Goal: Task Accomplishment & Management: Complete application form

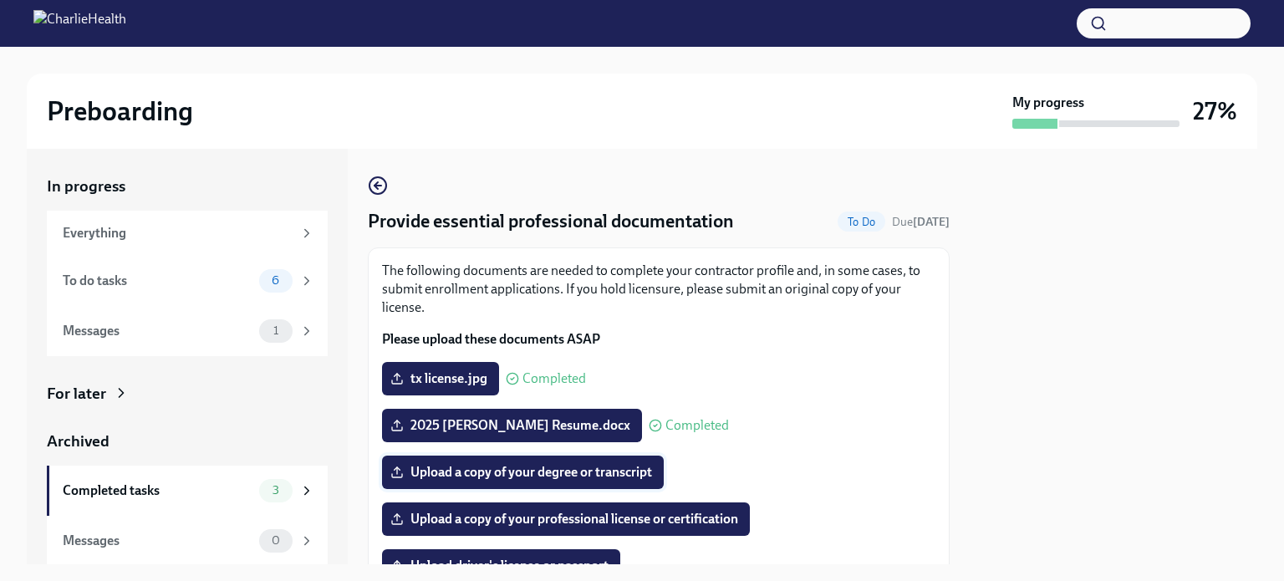
click at [506, 473] on span "Upload a copy of your degree or transcript" at bounding box center [523, 472] width 258 height 17
click at [0, 0] on input "Upload a copy of your degree or transcript" at bounding box center [0, 0] width 0 height 0
click at [462, 473] on span "transcripts.pdf" at bounding box center [445, 472] width 103 height 17
click at [0, 0] on input "transcripts.pdf" at bounding box center [0, 0] width 0 height 0
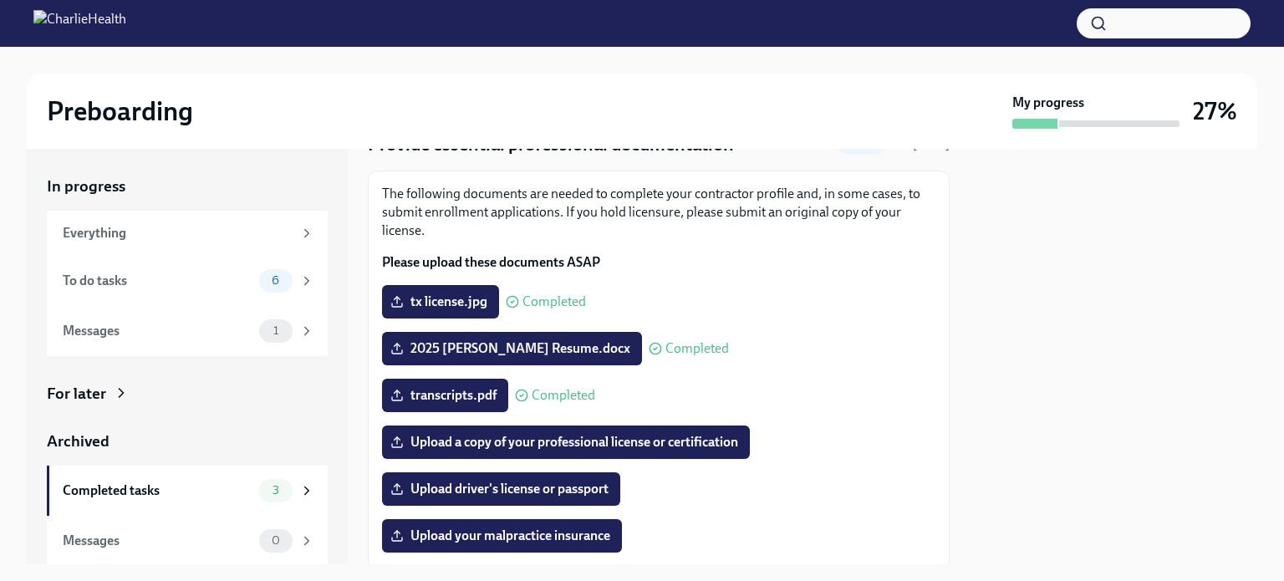
scroll to position [167, 0]
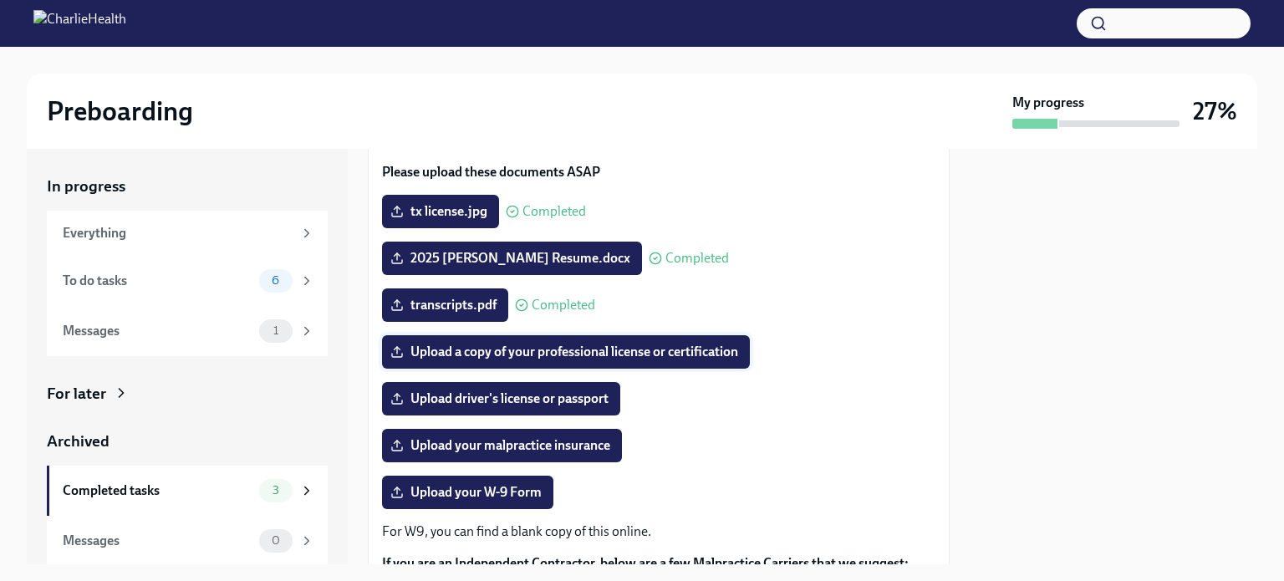
click at [543, 350] on span "Upload a copy of your professional license or certification" at bounding box center [566, 352] width 344 height 17
click at [0, 0] on input "Upload a copy of your professional license or certification" at bounding box center [0, 0] width 0 height 0
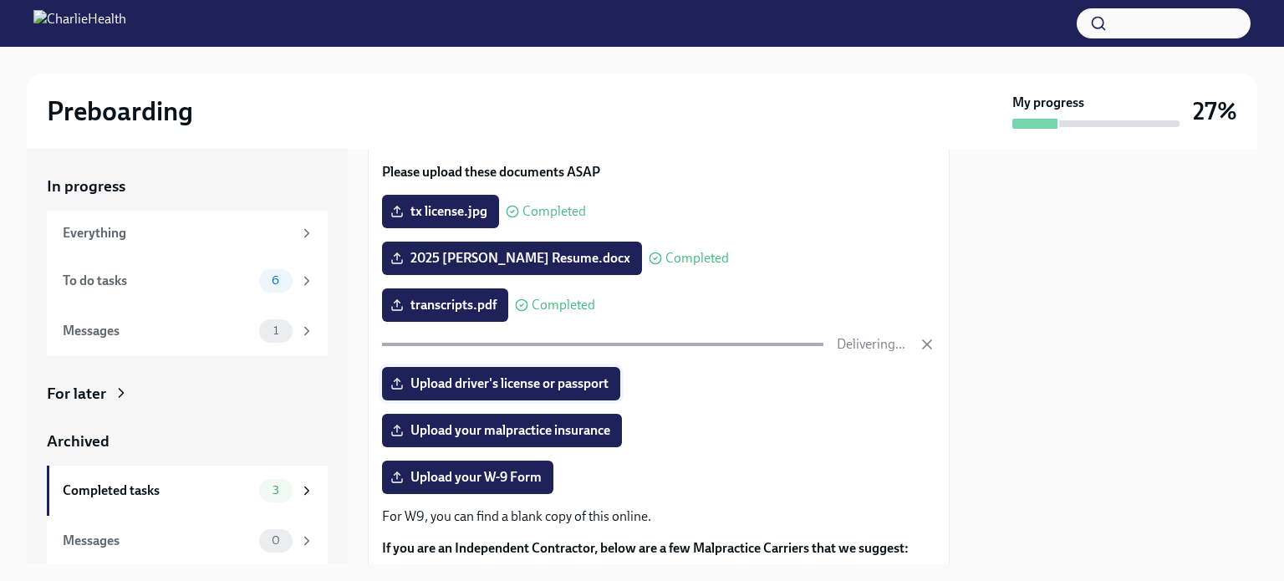
click at [466, 384] on span "Upload driver's license or passport" at bounding box center [501, 383] width 215 height 17
click at [0, 0] on input "Upload driver's license or passport" at bounding box center [0, 0] width 0 height 0
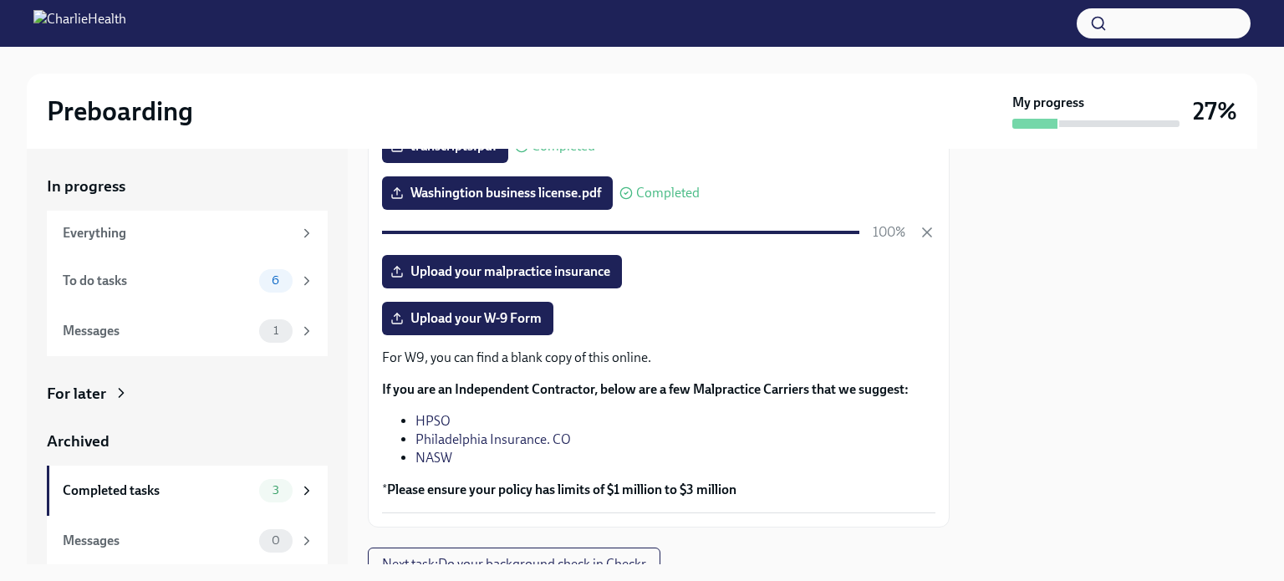
scroll to position [334, 0]
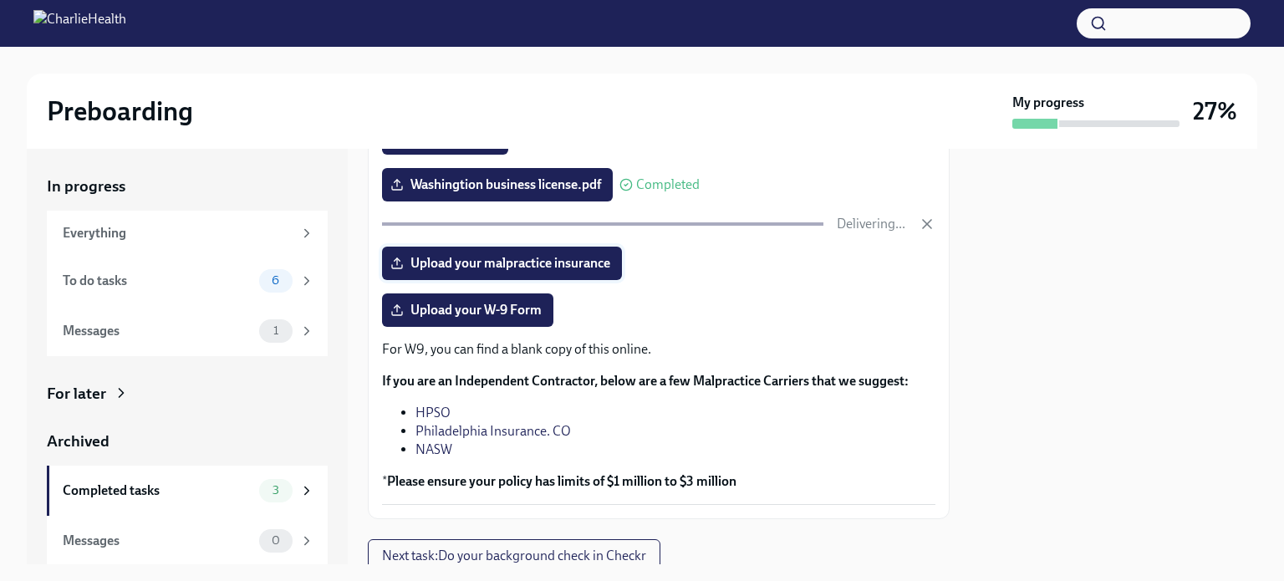
click at [472, 258] on span "Upload your malpractice insurance" at bounding box center [502, 263] width 217 height 17
click at [0, 0] on input "Upload your malpractice insurance" at bounding box center [0, 0] width 0 height 0
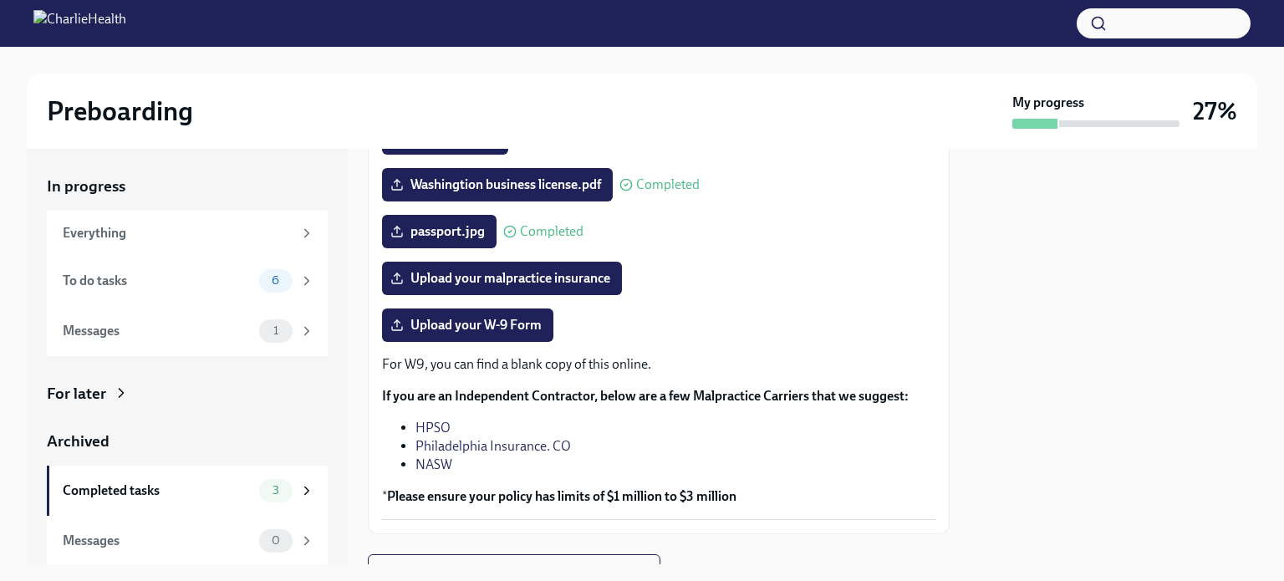
scroll to position [410, 0]
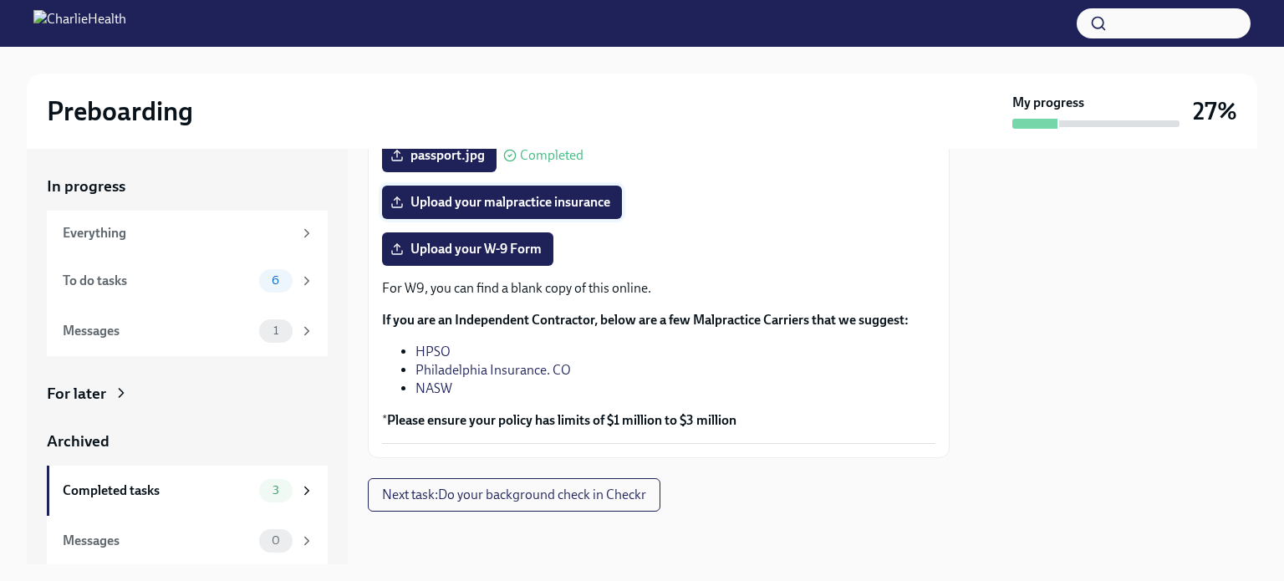
click at [482, 201] on span "Upload your malpractice insurance" at bounding box center [502, 202] width 217 height 17
click at [0, 0] on input "Upload your malpractice insurance" at bounding box center [0, 0] width 0 height 0
click at [451, 250] on span "Upload your W-9 Form" at bounding box center [468, 249] width 148 height 17
click at [0, 0] on input "Upload your W-9 Form" at bounding box center [0, 0] width 0 height 0
click at [7, 70] on div "Preboarding My progress 27% In progress Everything To do tasks 6 Messages 1 For…" at bounding box center [642, 305] width 1284 height 517
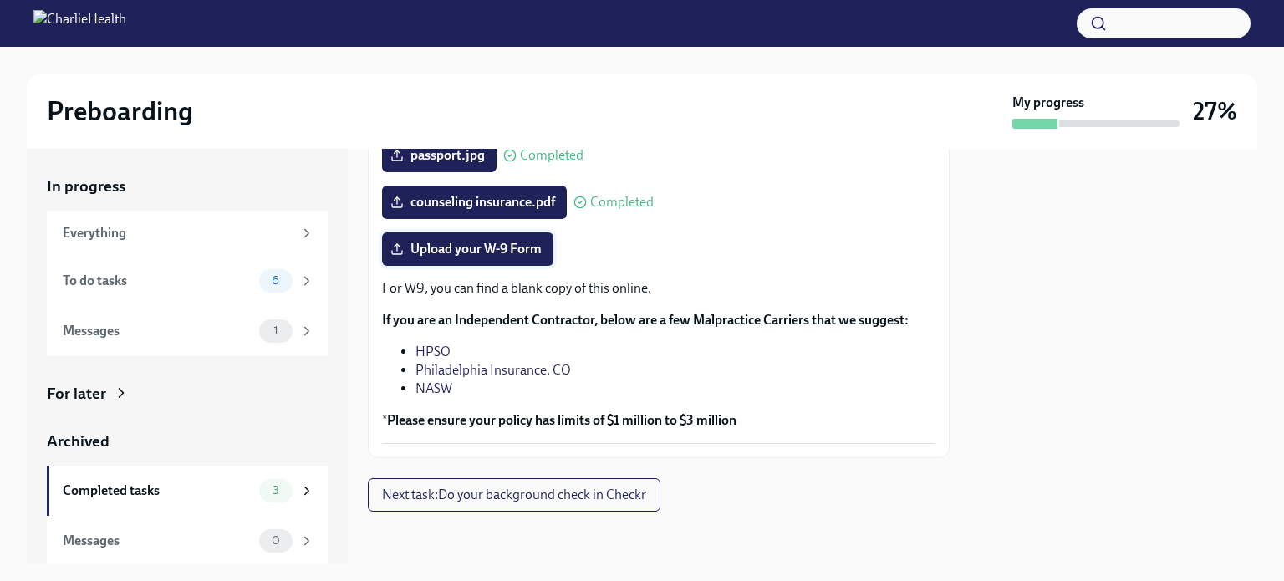
click at [448, 247] on span "Upload your W-9 Form" at bounding box center [468, 249] width 148 height 17
click at [0, 0] on input "Upload your W-9 Form" at bounding box center [0, 0] width 0 height 0
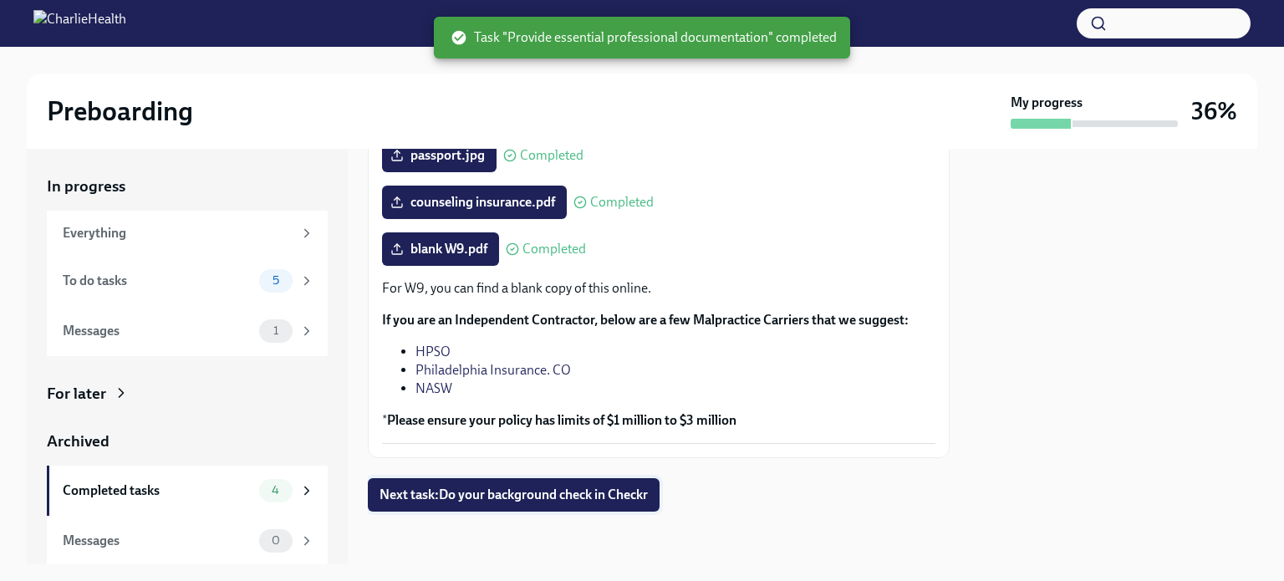
click at [460, 494] on span "Next task : Do your background check in Checkr" at bounding box center [514, 495] width 268 height 17
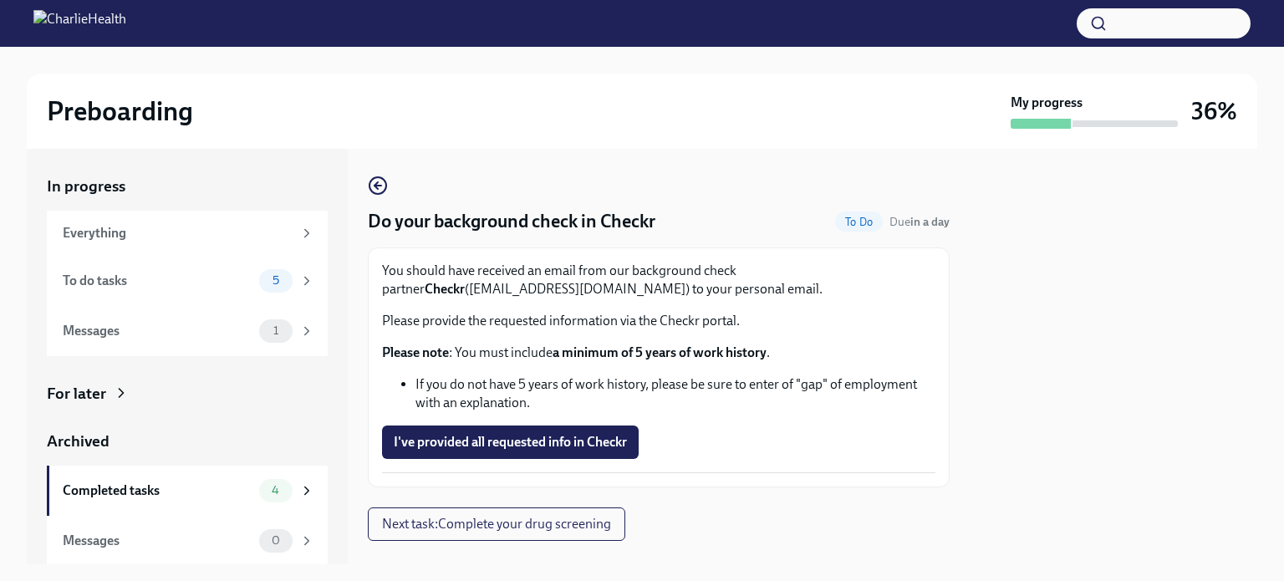
click at [462, 436] on span "I've provided all requested info in Checkr" at bounding box center [510, 442] width 233 height 17
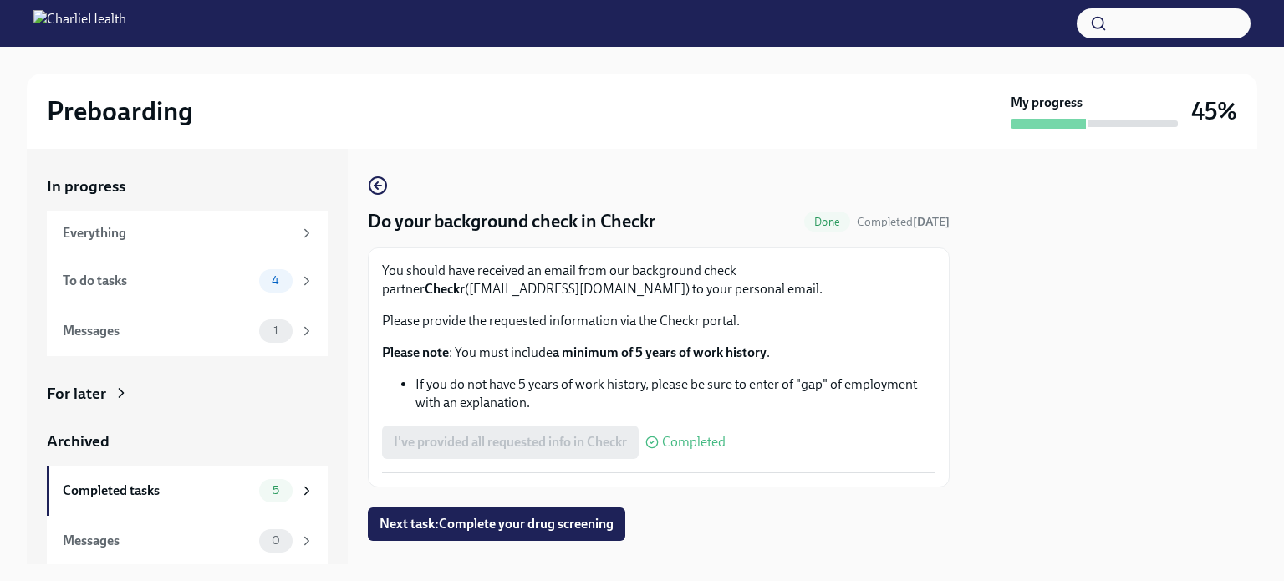
scroll to position [29, 0]
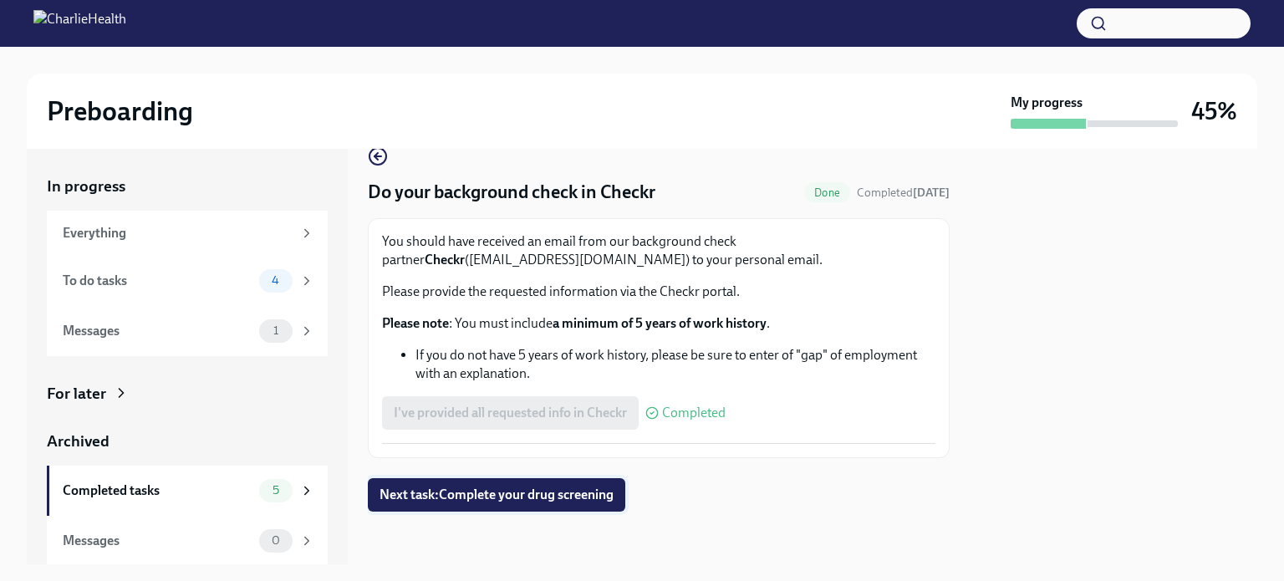
click at [448, 492] on span "Next task : Complete your drug screening" at bounding box center [497, 495] width 234 height 17
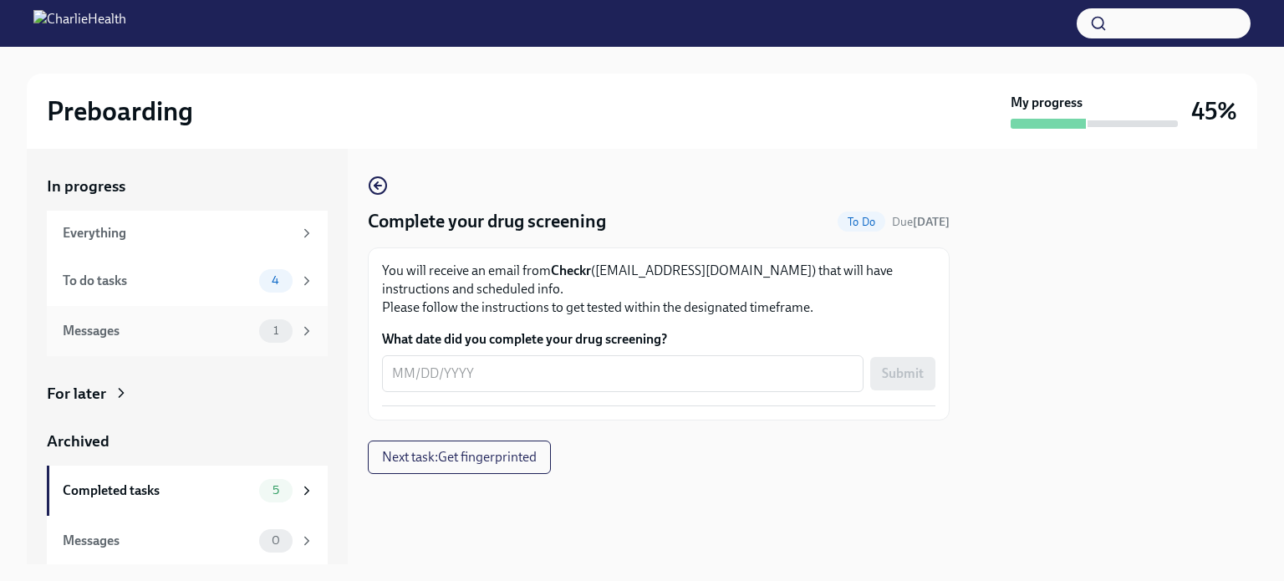
click at [299, 333] on icon at bounding box center [306, 331] width 15 height 15
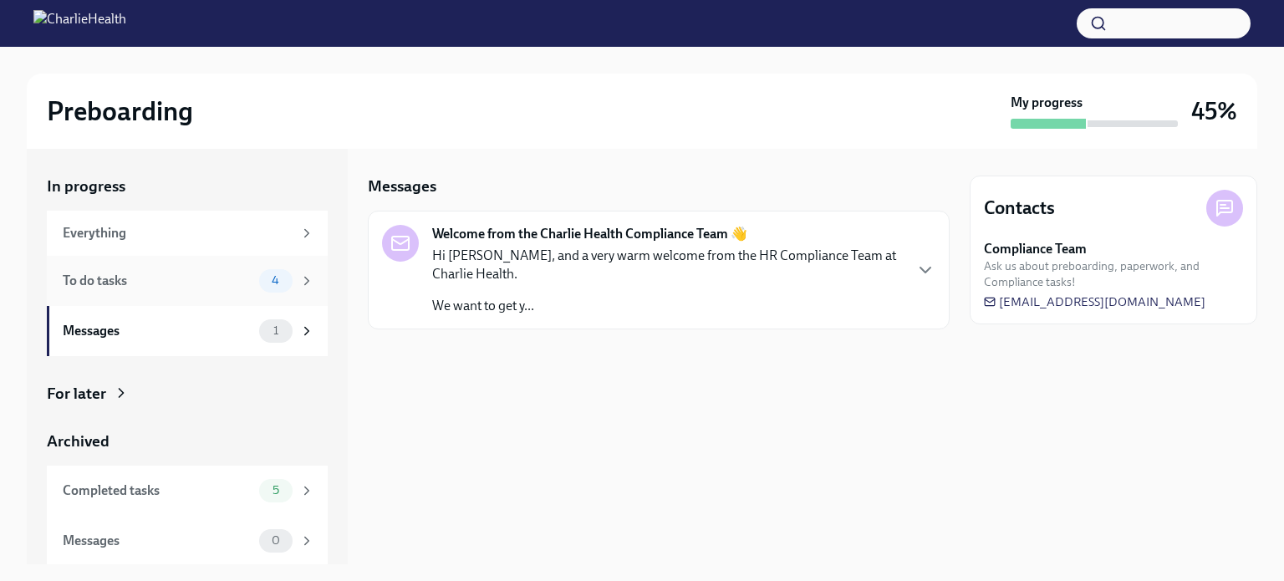
click at [288, 272] on div "4" at bounding box center [286, 280] width 55 height 23
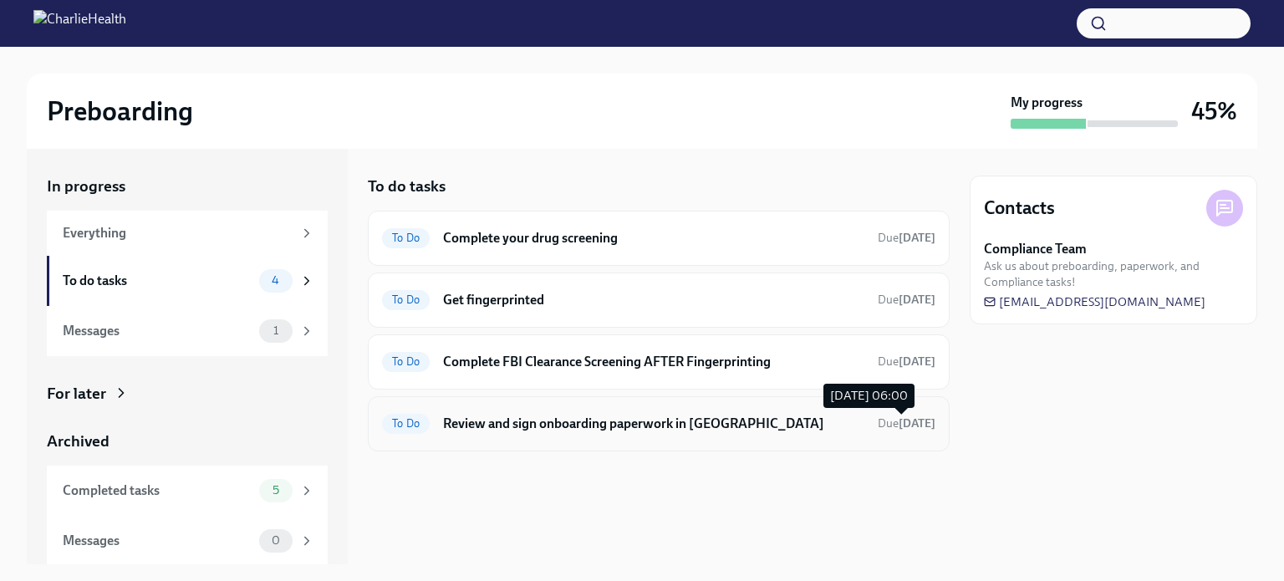
click at [899, 420] on strong "[DATE]" at bounding box center [917, 423] width 37 height 14
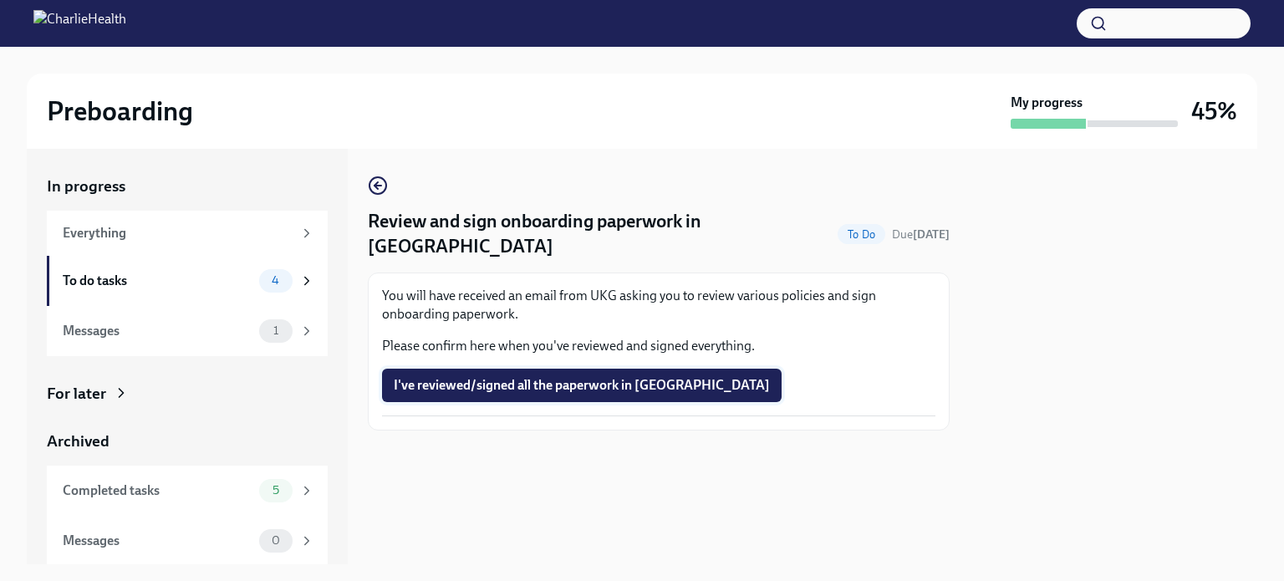
click at [455, 377] on span "I've reviewed/signed all the paperwork in [GEOGRAPHIC_DATA]" at bounding box center [582, 385] width 376 height 17
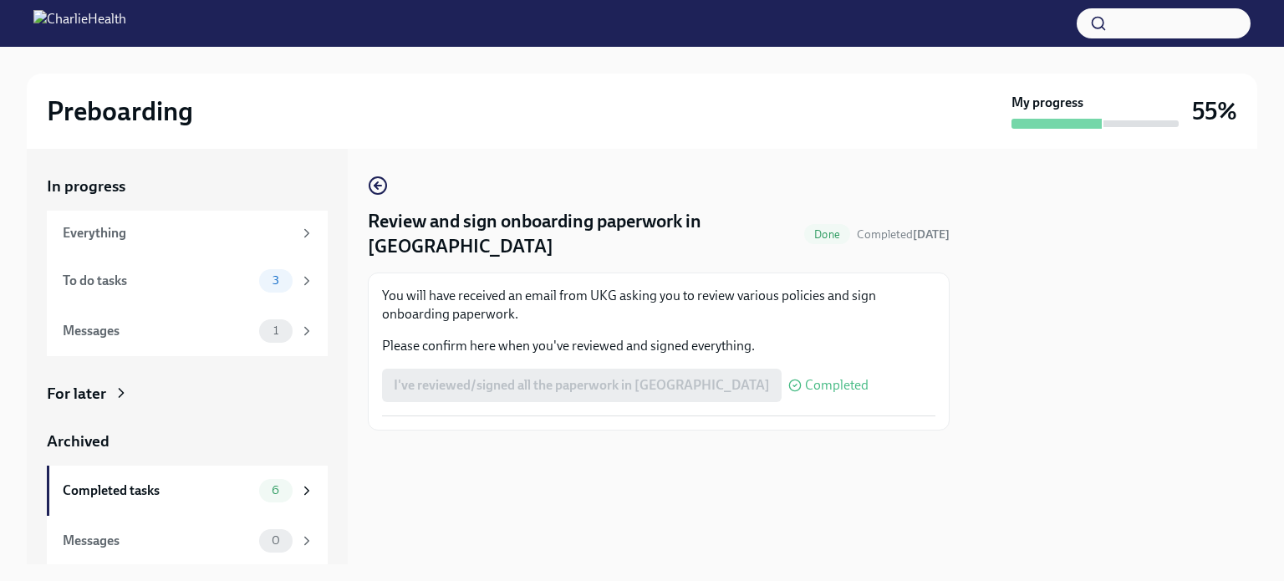
click at [491, 369] on div "I've reviewed/signed all the paperwork in [GEOGRAPHIC_DATA] Completed" at bounding box center [625, 385] width 487 height 33
click at [378, 186] on icon "button" at bounding box center [378, 186] width 7 height 0
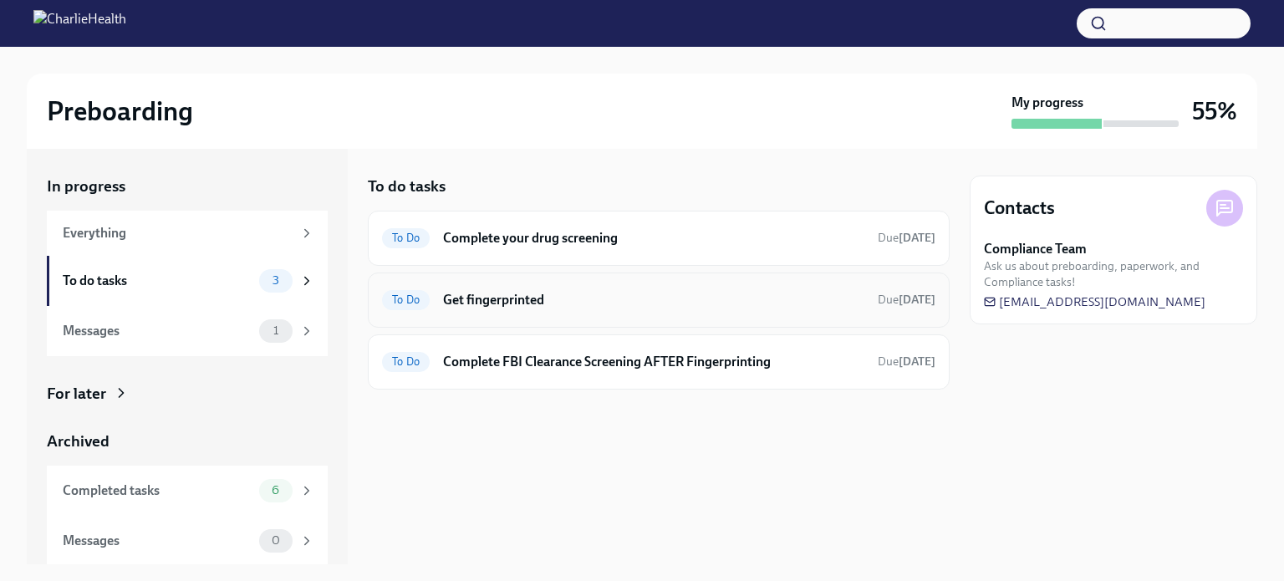
click at [504, 301] on h6 "Get fingerprinted" at bounding box center [653, 300] width 421 height 18
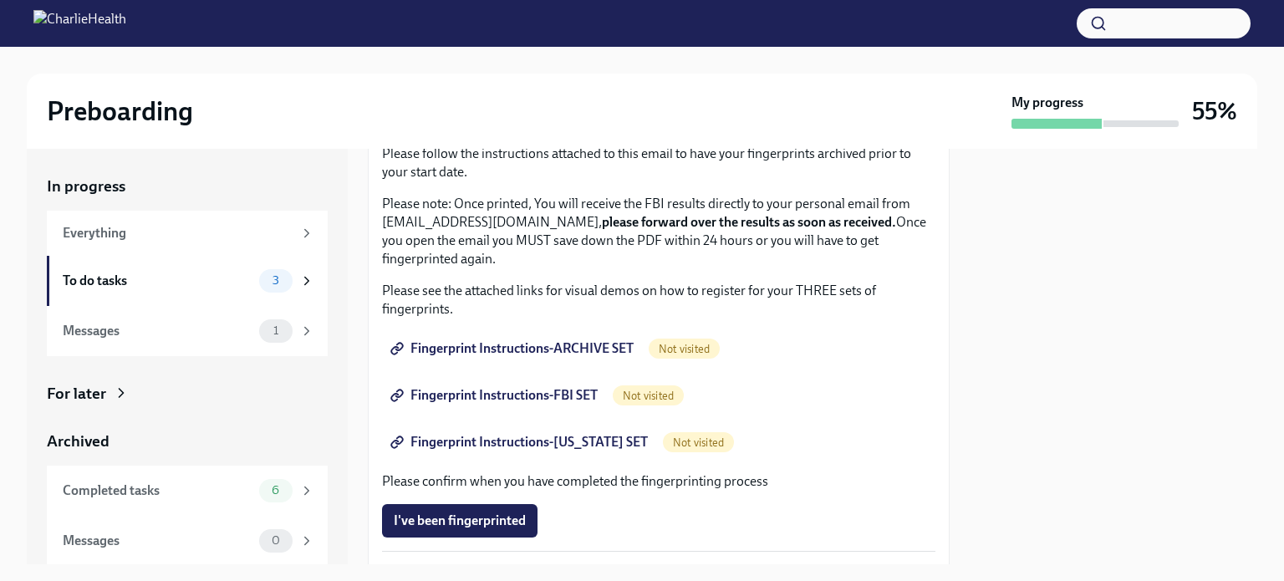
scroll to position [251, 0]
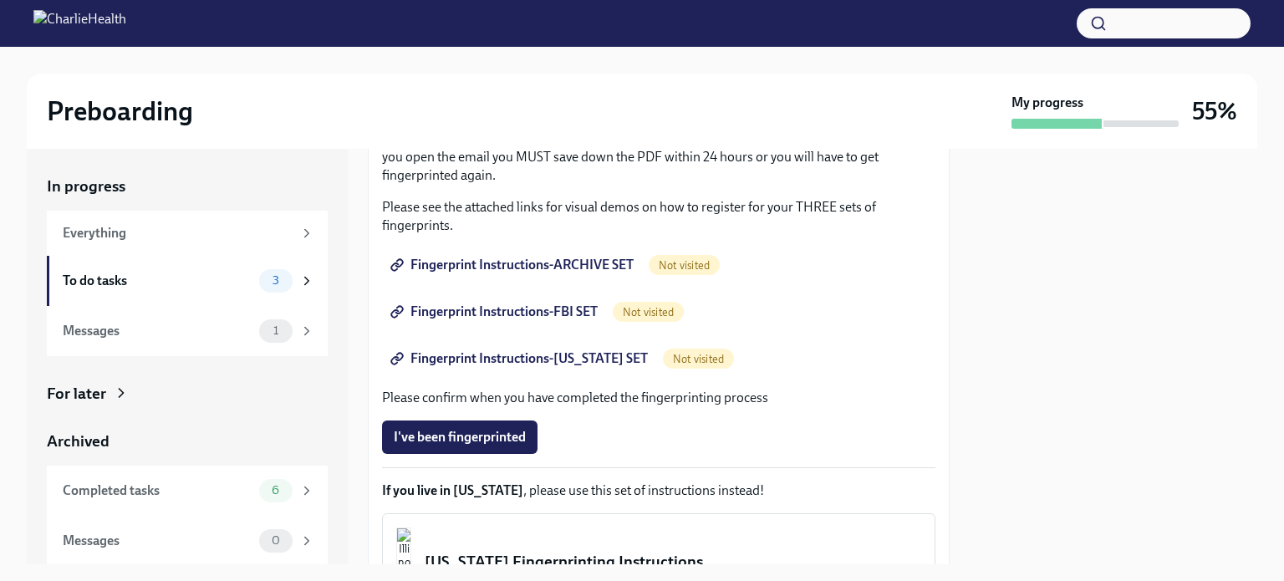
click at [445, 263] on span "Fingerprint Instructions-ARCHIVE SET" at bounding box center [514, 265] width 240 height 17
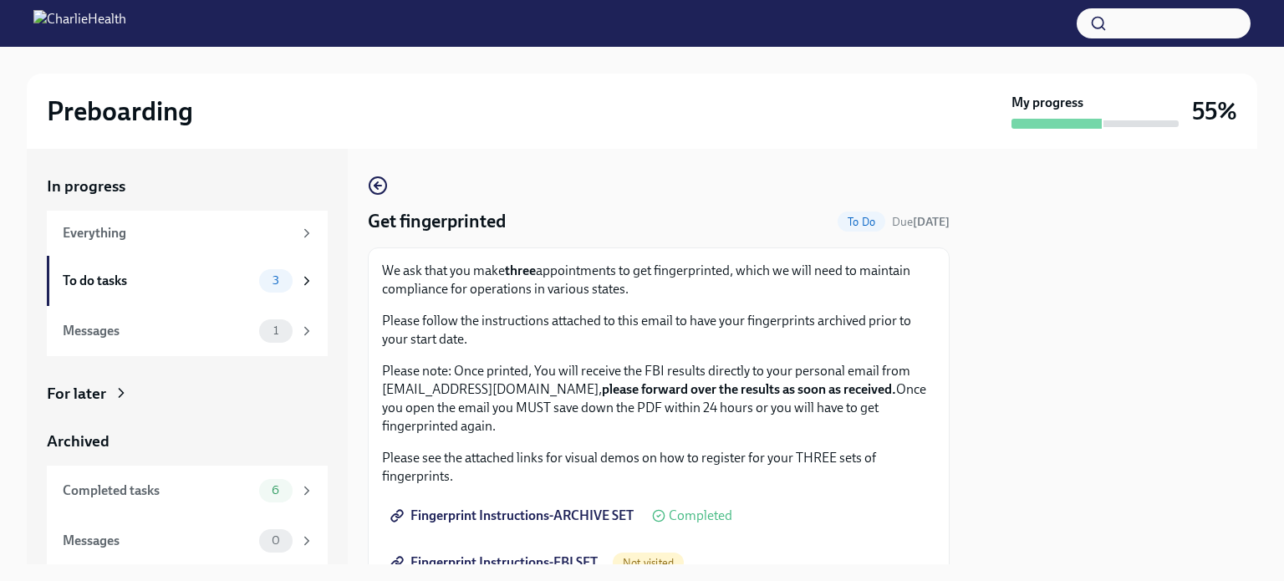
scroll to position [167, 0]
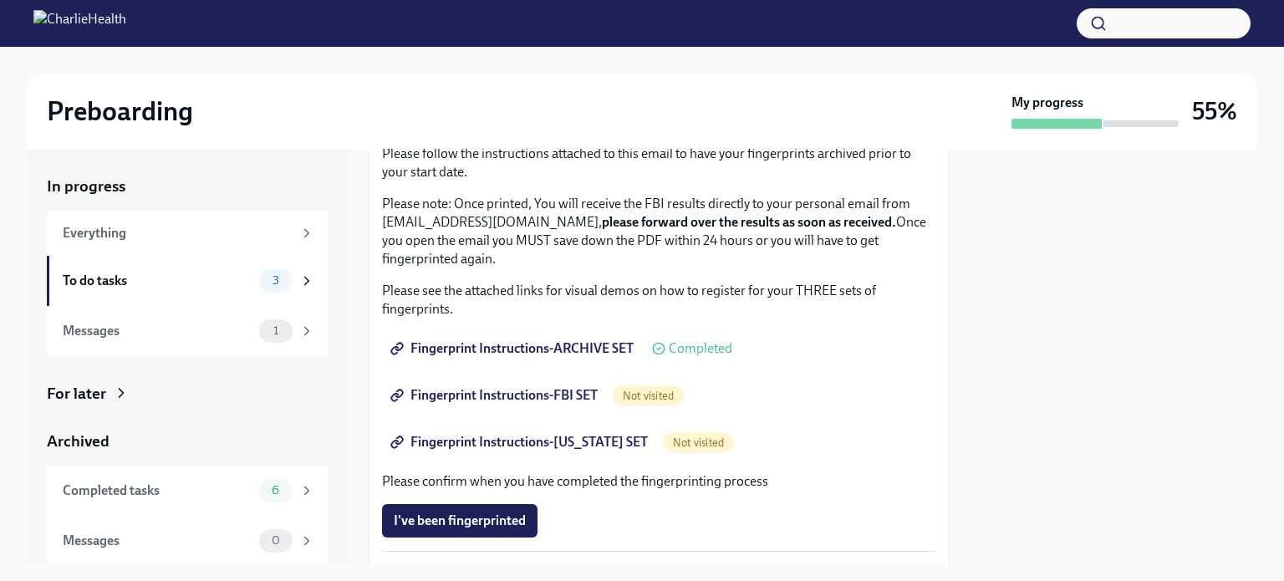
click at [475, 392] on span "Fingerprint Instructions-FBI SET" at bounding box center [496, 395] width 204 height 17
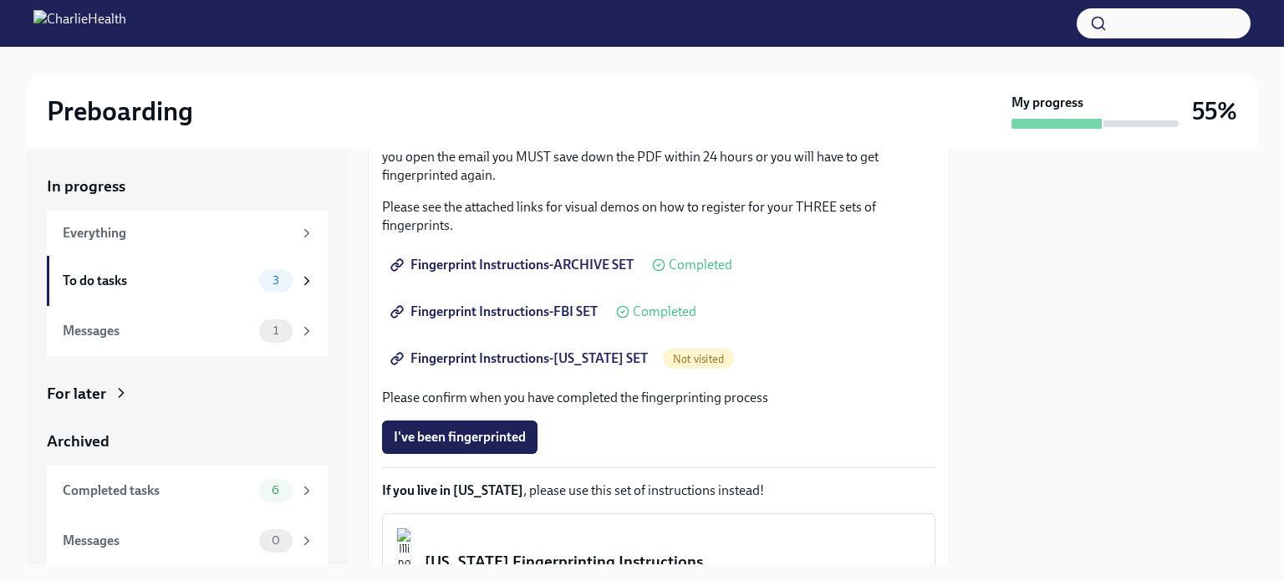
click at [493, 361] on span "Fingerprint Instructions-[US_STATE] SET" at bounding box center [521, 358] width 254 height 17
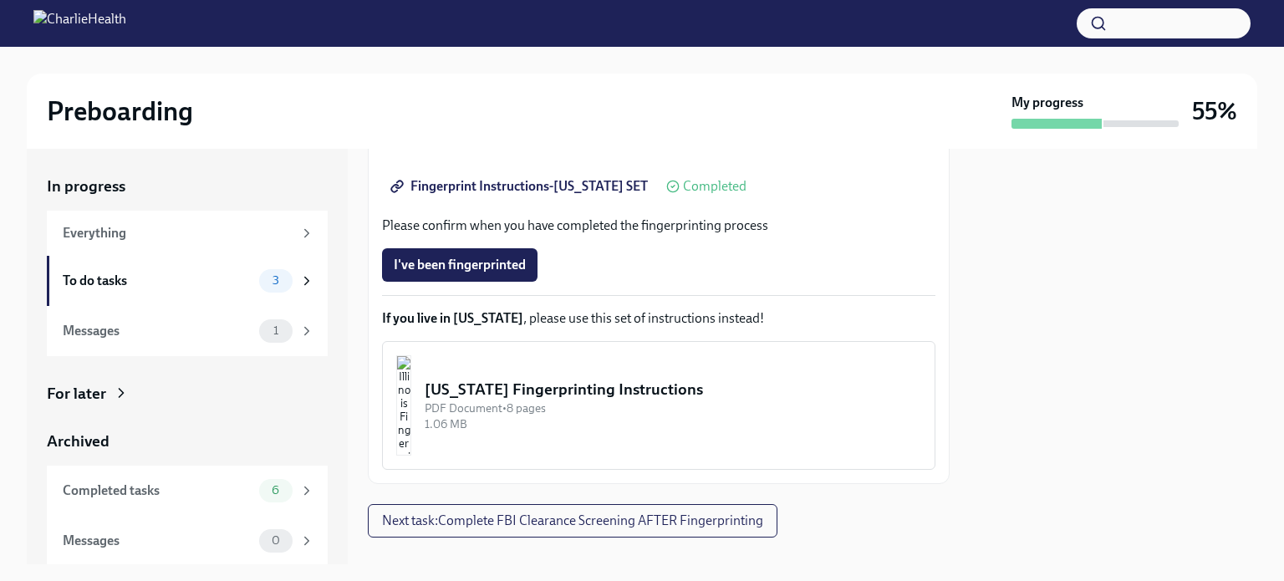
scroll to position [448, 0]
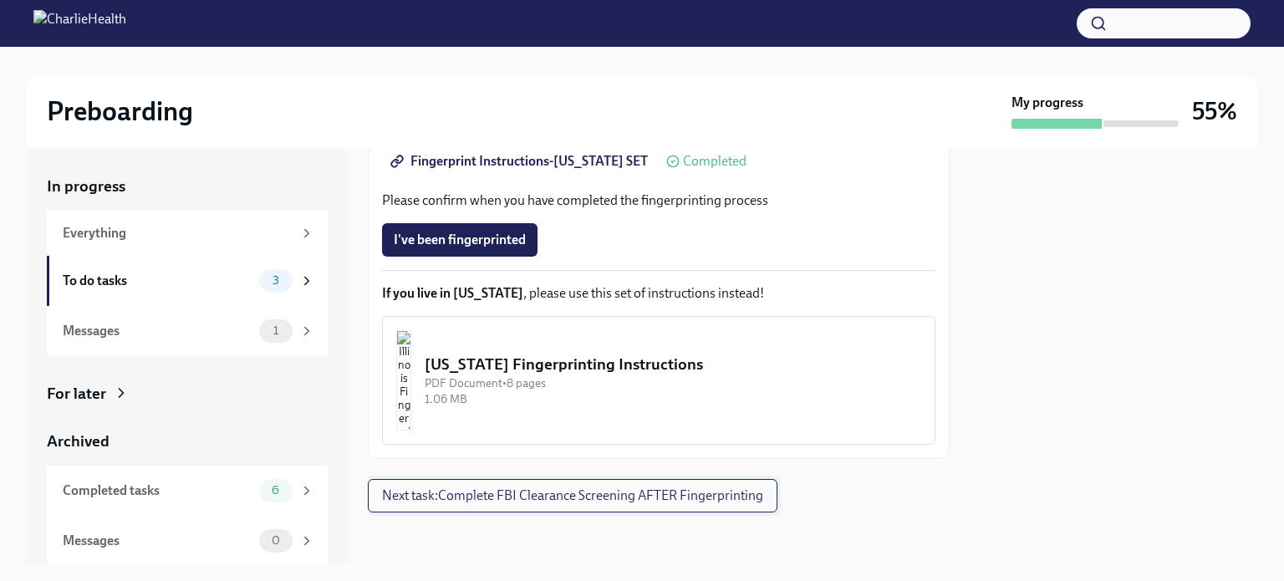
click at [538, 497] on span "Next task : Complete FBI Clearance Screening AFTER Fingerprinting" at bounding box center [572, 495] width 381 height 17
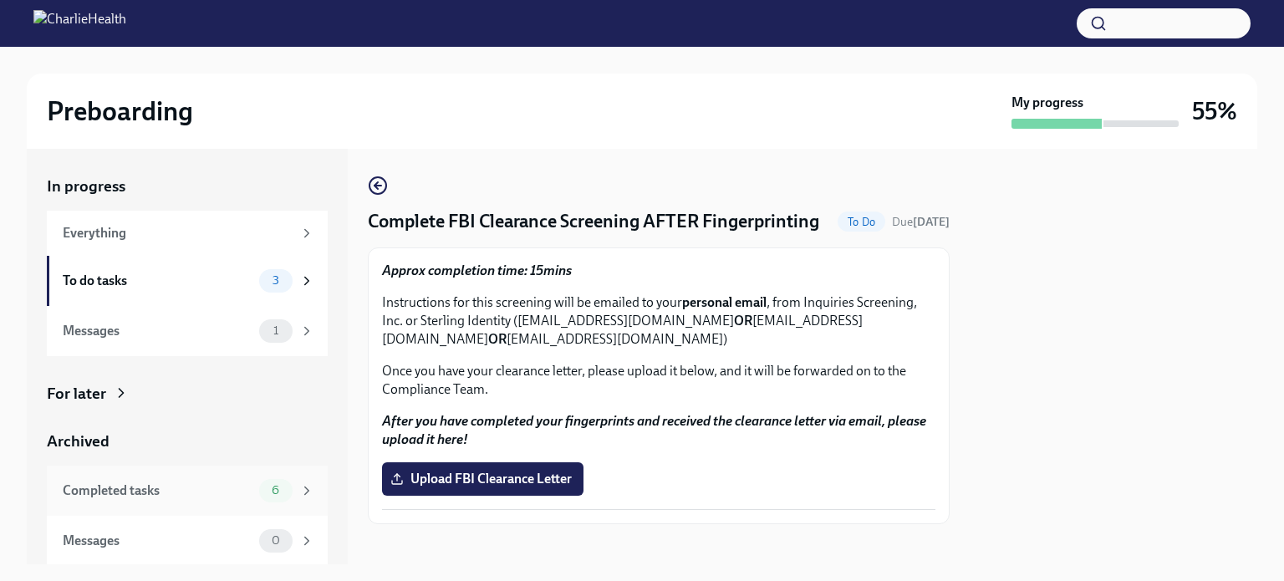
click at [145, 491] on div "Completed tasks" at bounding box center [158, 491] width 190 height 18
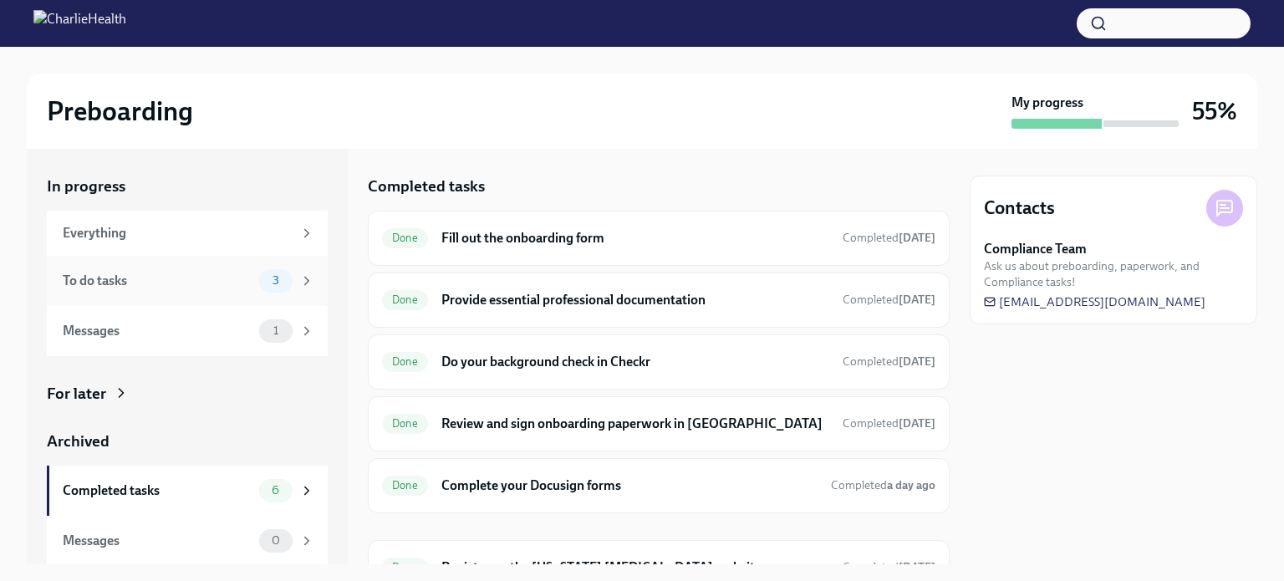
click at [280, 285] on div "3" at bounding box center [286, 280] width 55 height 23
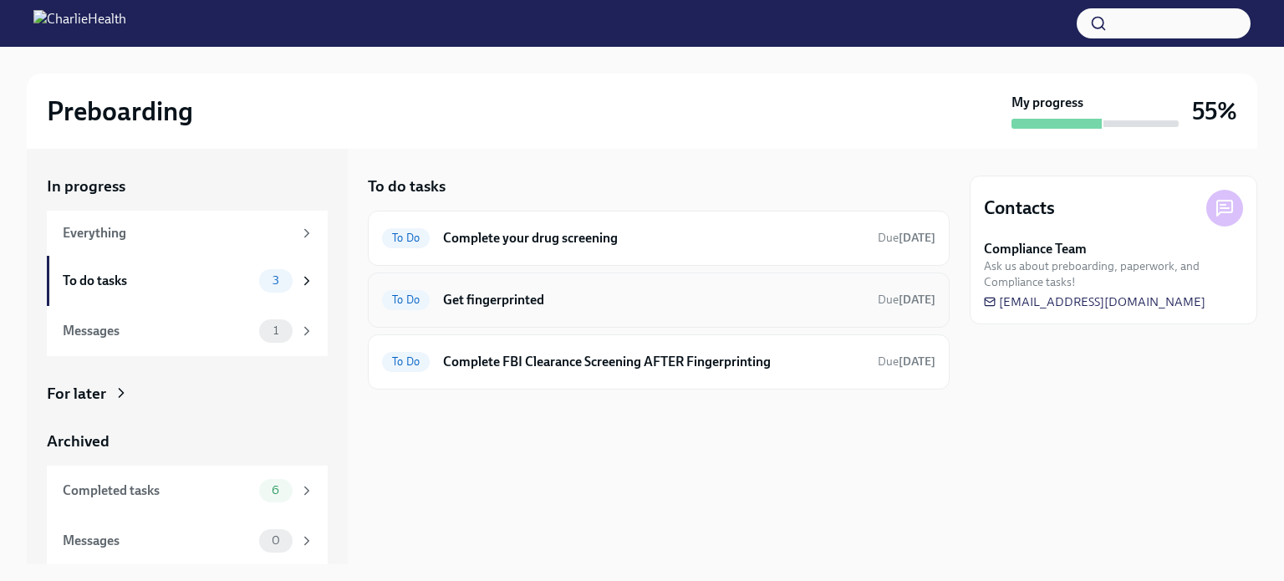
click at [395, 303] on span "To Do" at bounding box center [406, 299] width 48 height 13
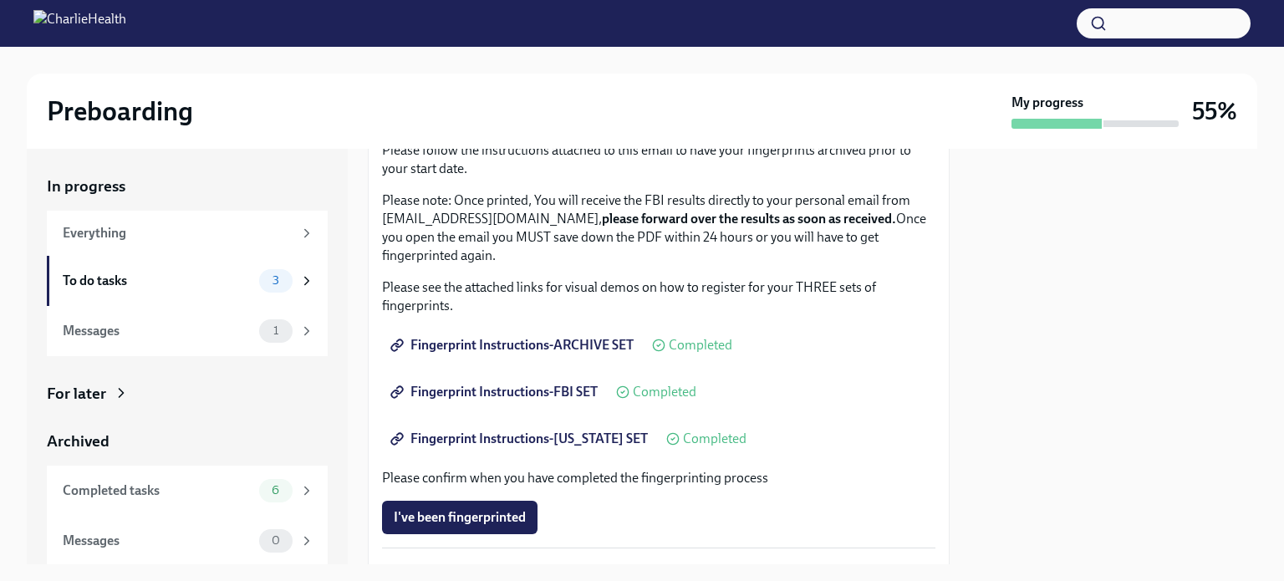
scroll to position [167, 0]
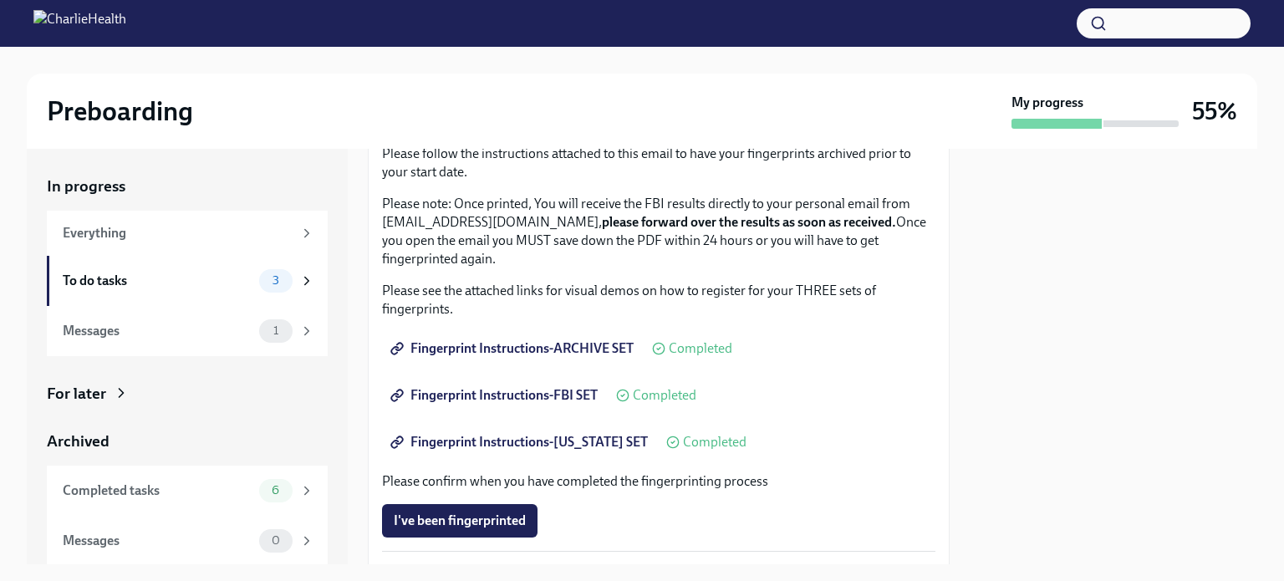
click at [395, 344] on icon at bounding box center [396, 348] width 13 height 13
